Goal: Entertainment & Leisure: Consume media (video, audio)

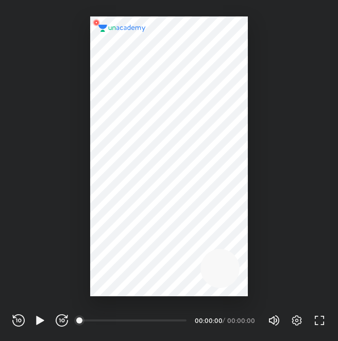
scroll to position [341, 338]
click at [301, 320] on icon "button" at bounding box center [296, 321] width 12 height 12
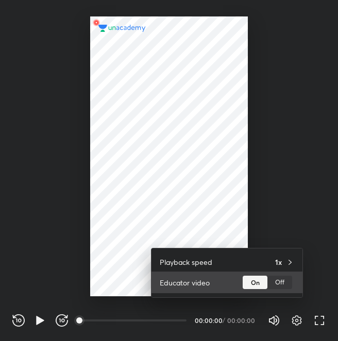
click at [285, 286] on div "Off" at bounding box center [279, 282] width 25 height 13
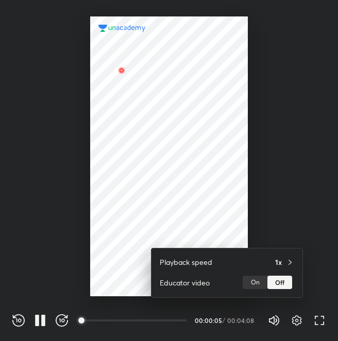
click at [298, 325] on div at bounding box center [169, 170] width 338 height 341
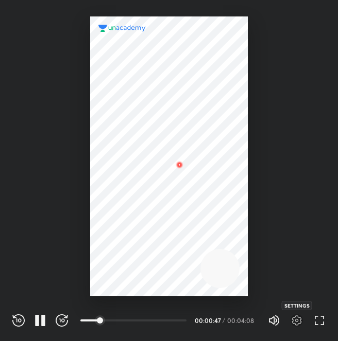
click at [292, 321] on icon "button" at bounding box center [297, 321] width 10 height 10
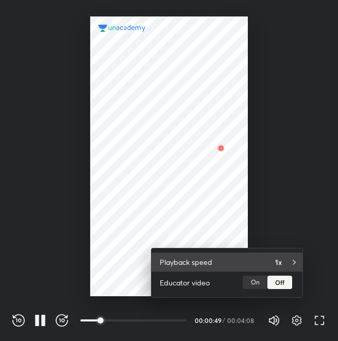
click at [264, 262] on div "Playback speed 1x" at bounding box center [226, 262] width 151 height 19
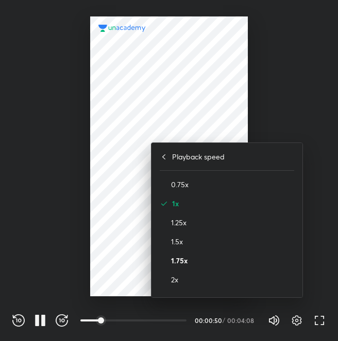
click at [232, 265] on h4 "1.75x" at bounding box center [232, 260] width 123 height 11
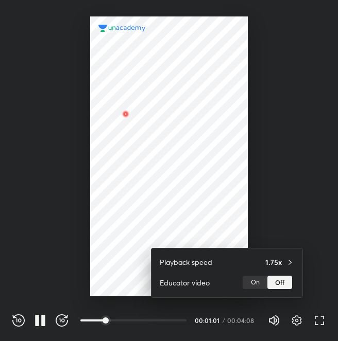
click at [295, 324] on div at bounding box center [169, 170] width 338 height 341
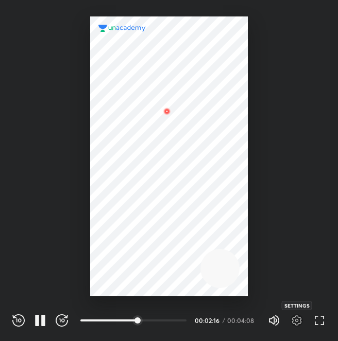
click at [295, 324] on icon "button" at bounding box center [297, 321] width 10 height 10
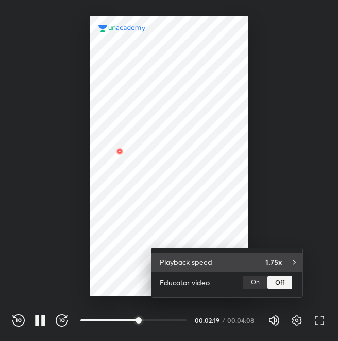
click at [296, 264] on icon at bounding box center [294, 262] width 8 height 8
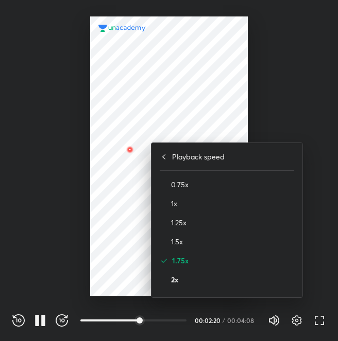
click at [254, 282] on h4 "2x" at bounding box center [232, 279] width 123 height 11
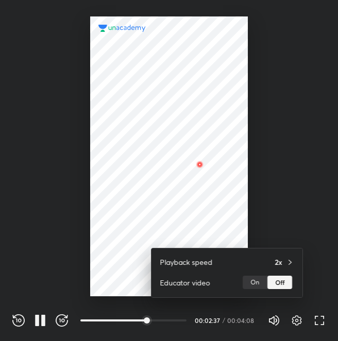
click at [301, 331] on div at bounding box center [169, 170] width 338 height 341
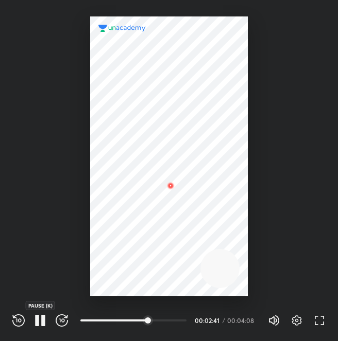
click at [36, 325] on icon "button" at bounding box center [37, 320] width 4 height 11
click at [36, 325] on icon "button" at bounding box center [40, 321] width 12 height 12
click at [35, 322] on icon "button" at bounding box center [37, 320] width 4 height 11
click at [172, 323] on div at bounding box center [171, 321] width 8 height 8
click at [43, 317] on icon "button" at bounding box center [40, 321] width 12 height 12
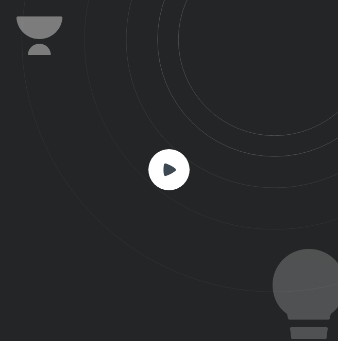
click at [157, 172] on rect at bounding box center [168, 169] width 41 height 41
